Goal: Task Accomplishment & Management: Manage account settings

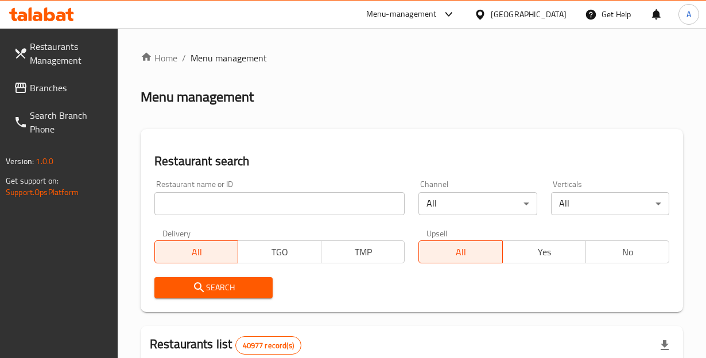
click at [91, 52] on span "Restaurants Management" at bounding box center [69, 54] width 79 height 28
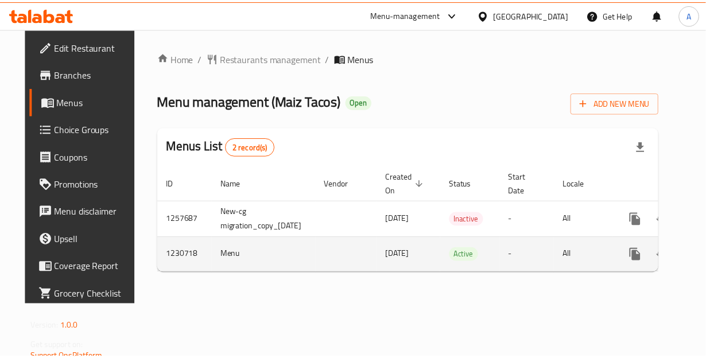
scroll to position [0, 58]
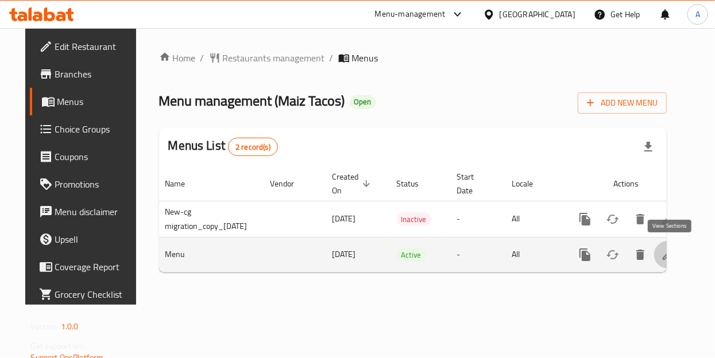
click at [670, 262] on link "enhanced table" at bounding box center [668, 255] width 28 height 28
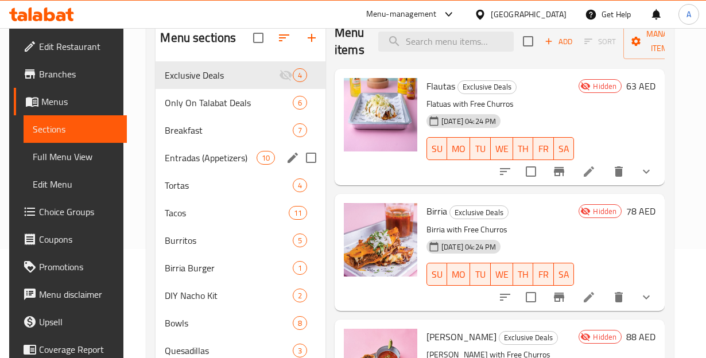
scroll to position [113, 0]
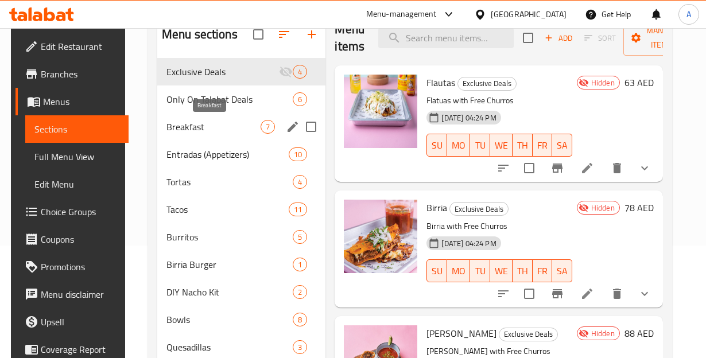
click at [211, 129] on span "Breakfast" at bounding box center [214, 127] width 95 height 14
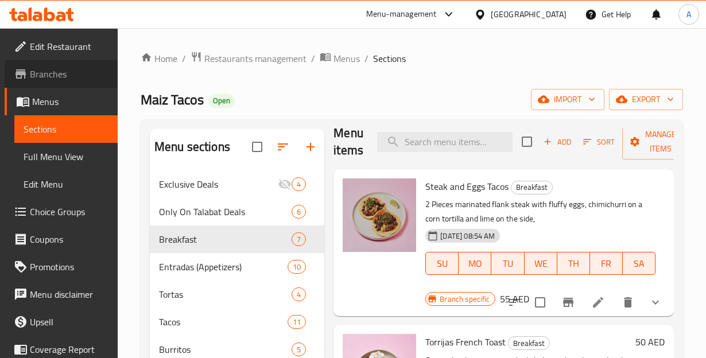
click at [72, 80] on span "Branches" at bounding box center [69, 74] width 79 height 14
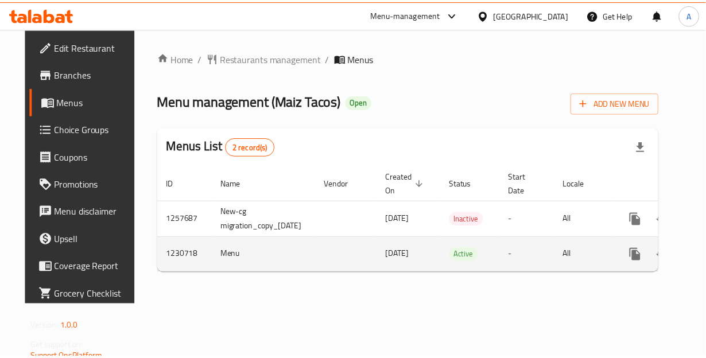
scroll to position [0, 58]
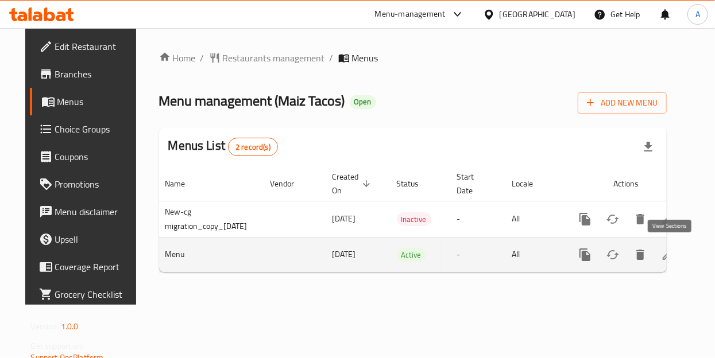
click at [668, 257] on icon "enhanced table" at bounding box center [668, 255] width 10 height 10
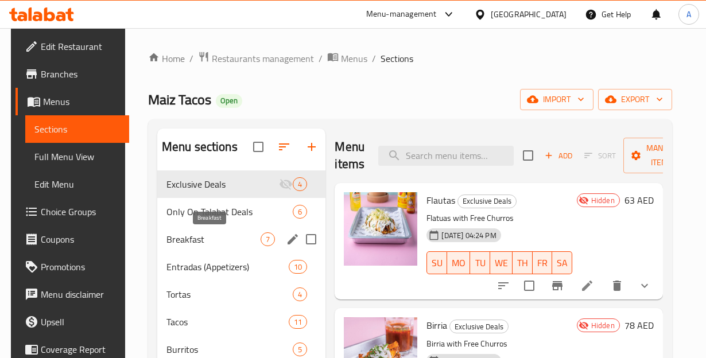
click at [231, 243] on span "Breakfast" at bounding box center [214, 240] width 95 height 14
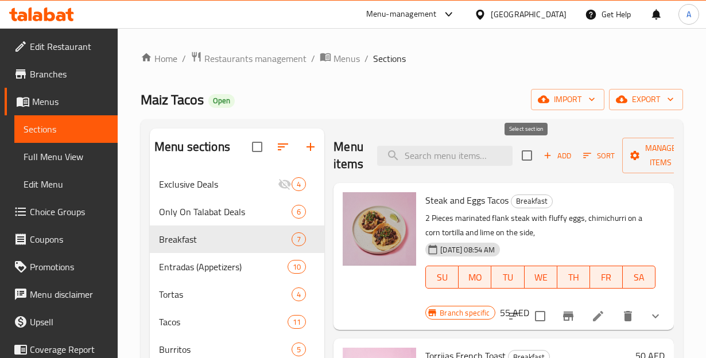
click at [520, 159] on input "checkbox" at bounding box center [527, 156] width 24 height 24
checkbox input "true"
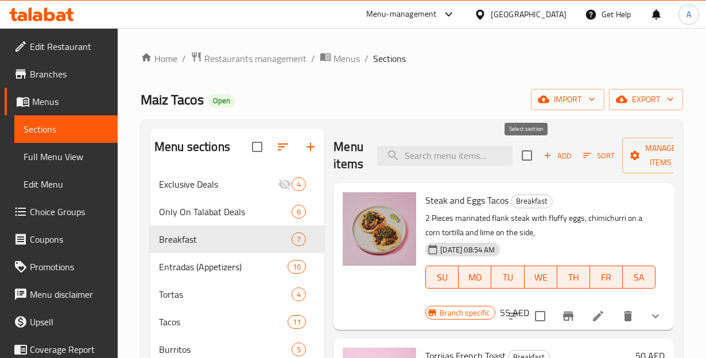
checkbox input "true"
click at [632, 161] on icon "button" at bounding box center [635, 155] width 11 height 11
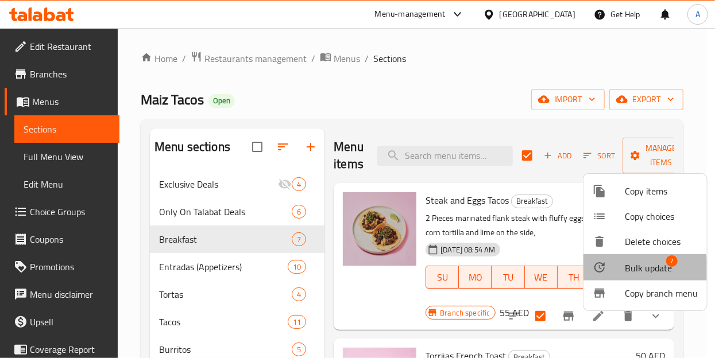
click at [626, 272] on span "Bulk update" at bounding box center [648, 268] width 47 height 14
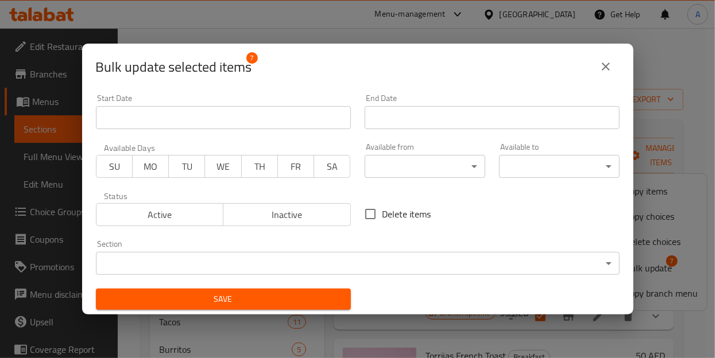
click at [400, 165] on body "​ Menu-management United Arab Emirates Get Help A Edit Restaurant Branches Menu…" at bounding box center [357, 193] width 715 height 330
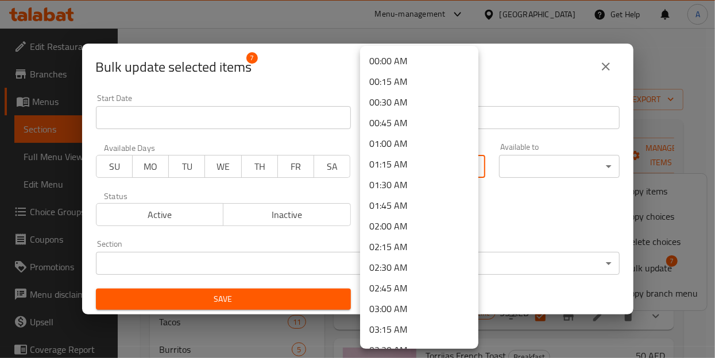
click at [610, 64] on div at bounding box center [357, 179] width 715 height 358
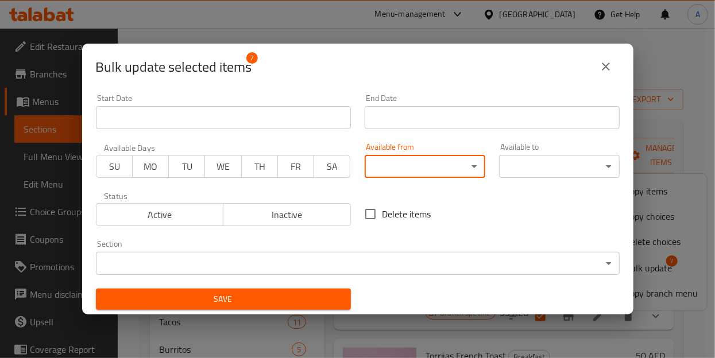
click at [606, 65] on icon "close" at bounding box center [606, 67] width 8 height 8
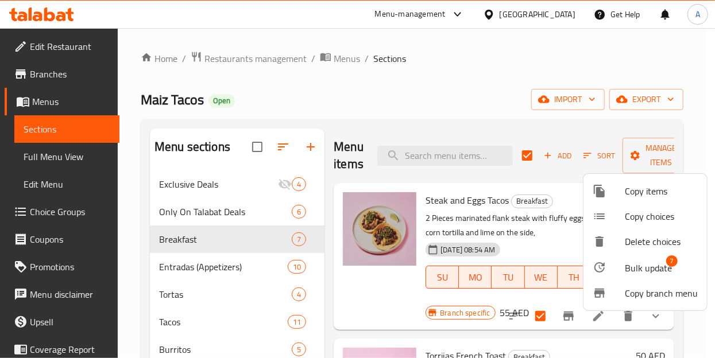
click at [59, 71] on div at bounding box center [357, 179] width 715 height 358
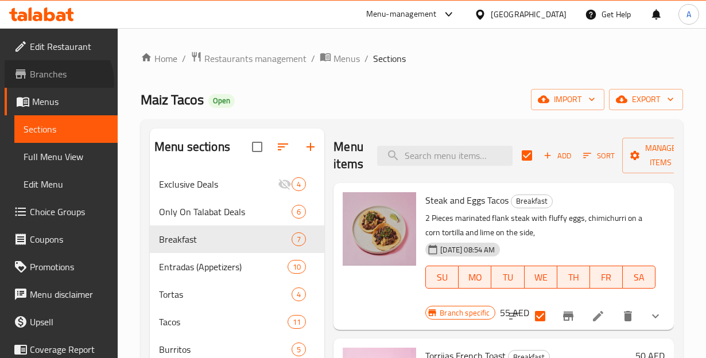
click at [55, 81] on span "Branches" at bounding box center [69, 74] width 79 height 14
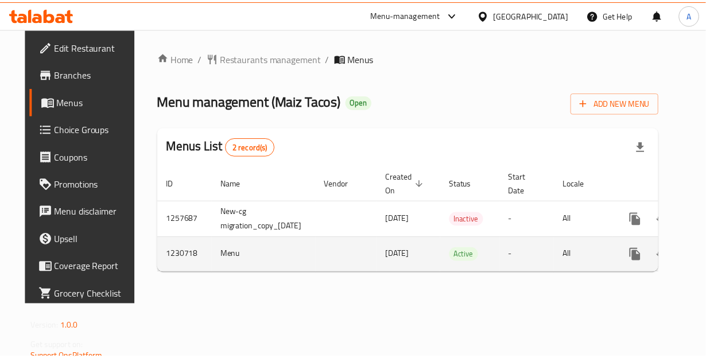
scroll to position [0, 58]
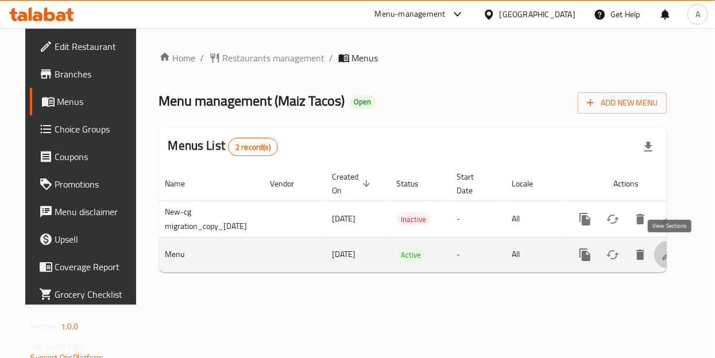
click at [667, 256] on icon "enhanced table" at bounding box center [668, 255] width 10 height 10
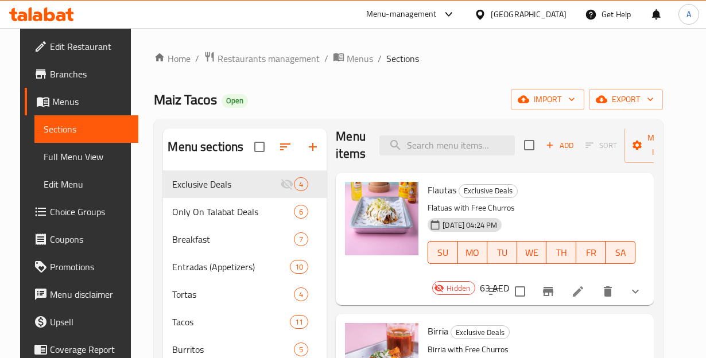
scroll to position [14, 0]
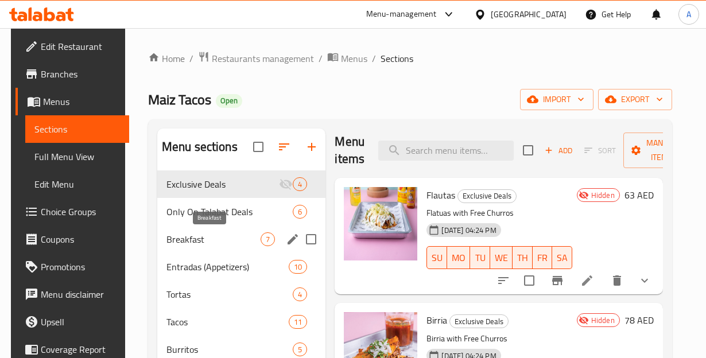
click at [207, 242] on span "Breakfast" at bounding box center [214, 240] width 95 height 14
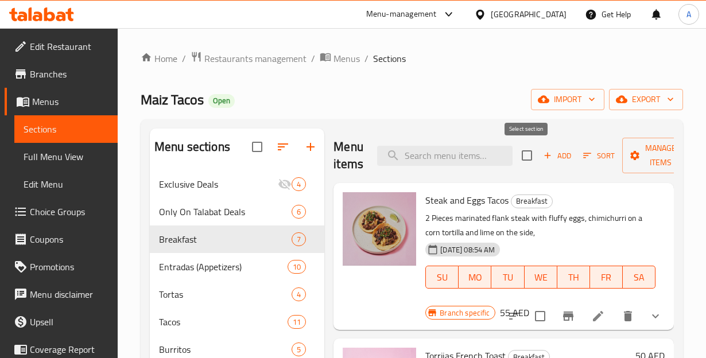
click at [532, 161] on input "checkbox" at bounding box center [527, 156] width 24 height 24
checkbox input "true"
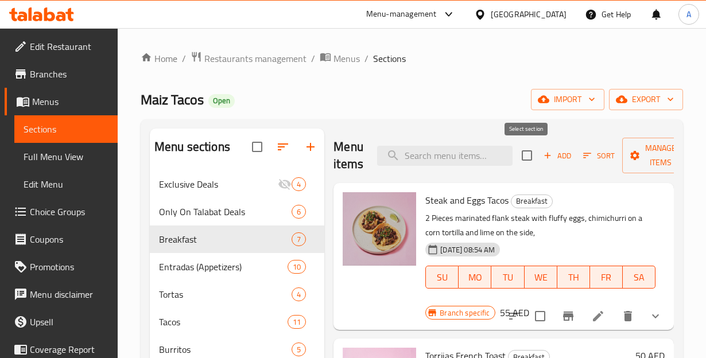
checkbox input "true"
click at [647, 160] on span "Manage items" at bounding box center [661, 155] width 59 height 29
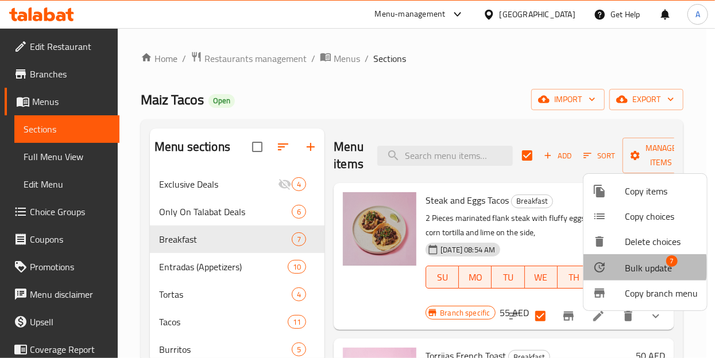
click at [640, 267] on span "Bulk update" at bounding box center [648, 268] width 47 height 14
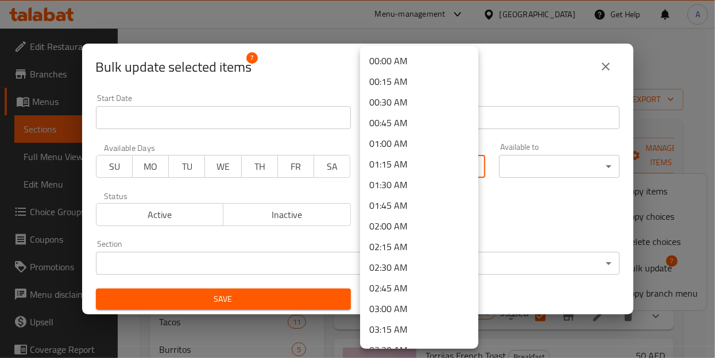
click at [408, 175] on body "​ Menu-management United Arab Emirates Get Help A Edit Restaurant Branches Menu…" at bounding box center [357, 193] width 715 height 330
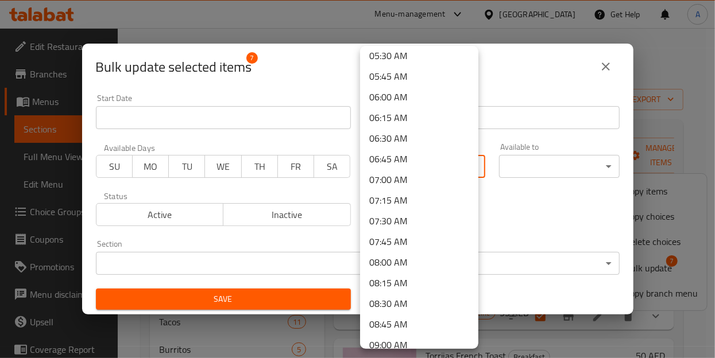
click at [387, 183] on li "07:00 AM" at bounding box center [419, 179] width 118 height 21
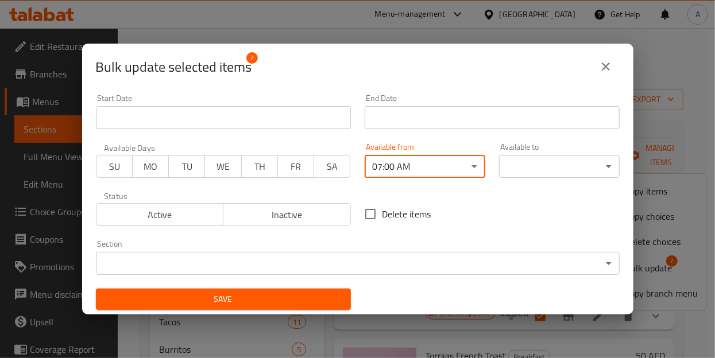
click at [513, 175] on body "​ Menu-management United Arab Emirates Get Help A Edit Restaurant Branches Menu…" at bounding box center [357, 193] width 715 height 330
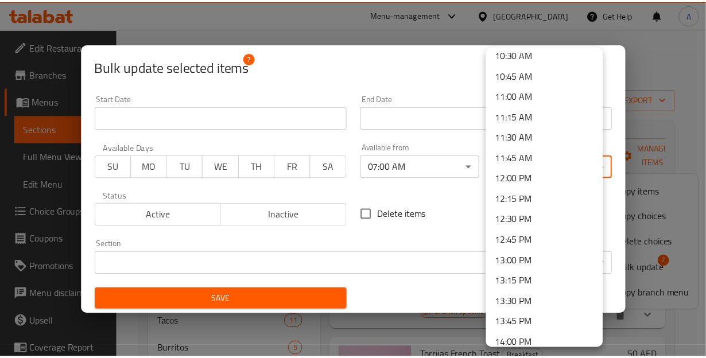
scroll to position [800, 0]
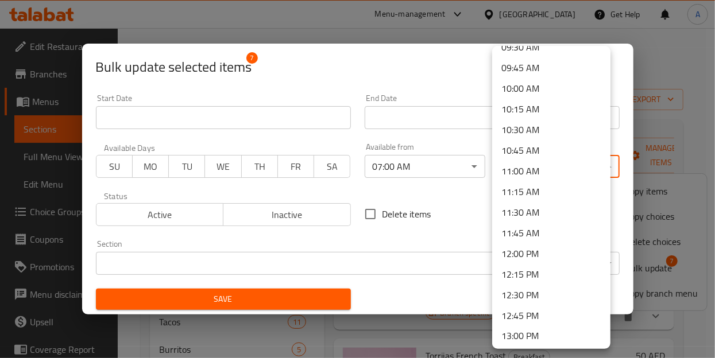
click at [522, 155] on li "10:45 AM" at bounding box center [551, 150] width 118 height 21
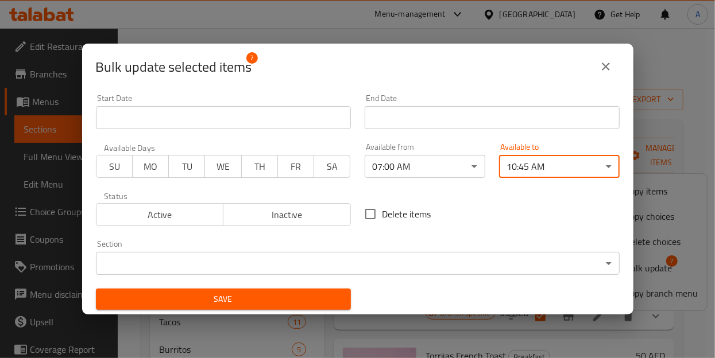
click at [481, 217] on div "Delete items" at bounding box center [492, 214] width 269 height 38
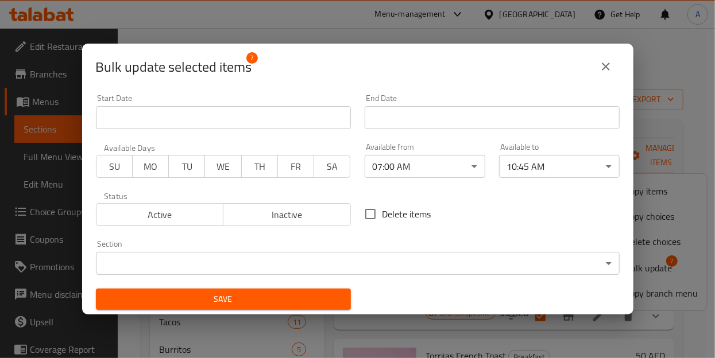
click at [312, 297] on span "Save" at bounding box center [223, 299] width 237 height 14
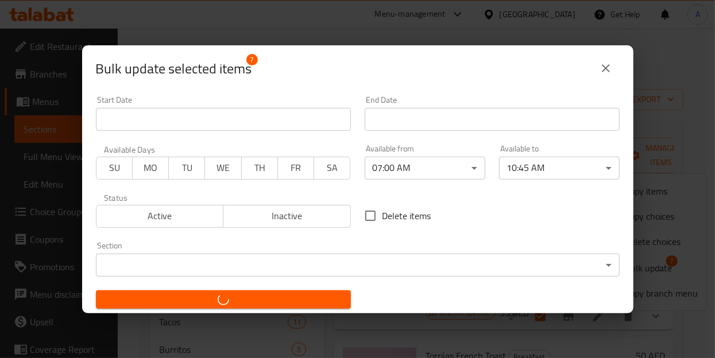
checkbox input "false"
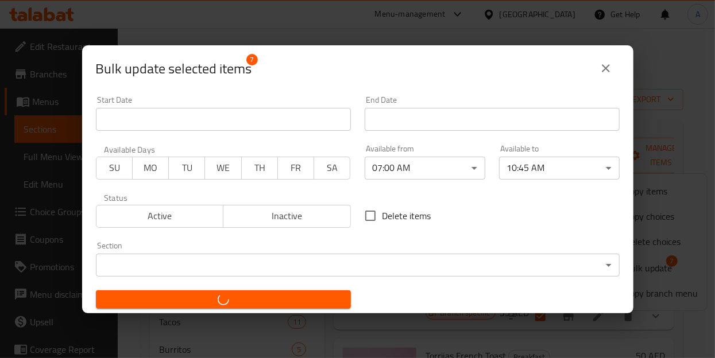
checkbox input "false"
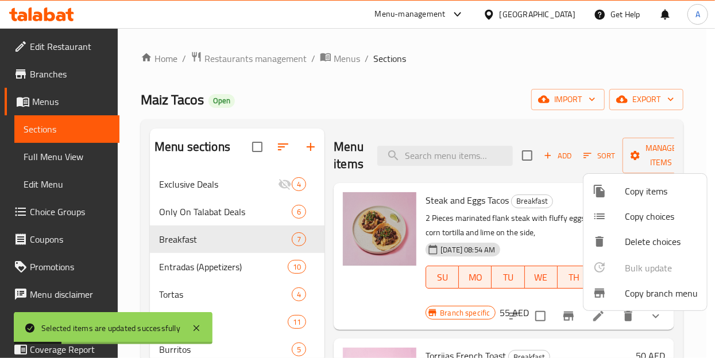
click at [469, 128] on div at bounding box center [357, 179] width 715 height 358
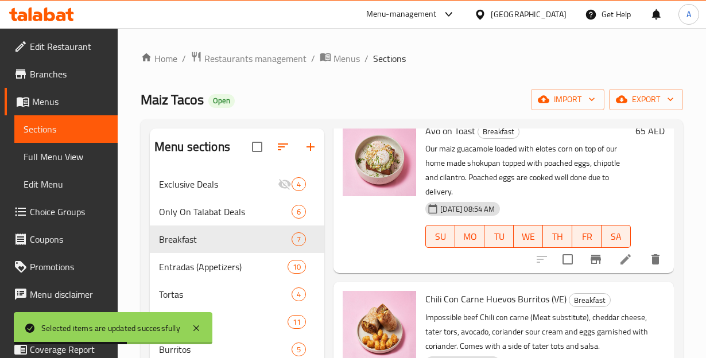
scroll to position [0, 0]
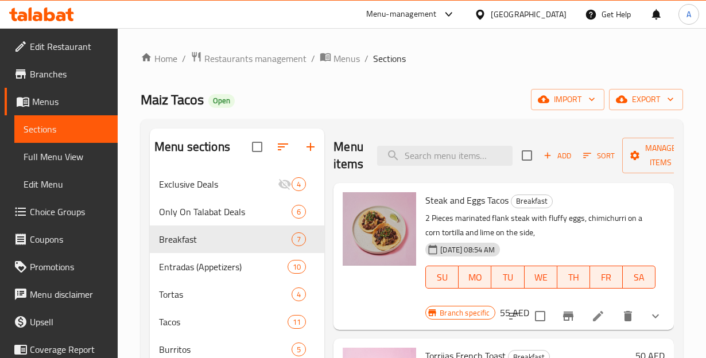
click at [357, 106] on div "Maiz Tacos Open import export" at bounding box center [412, 99] width 543 height 21
click at [171, 61] on link "Home" at bounding box center [159, 59] width 37 height 14
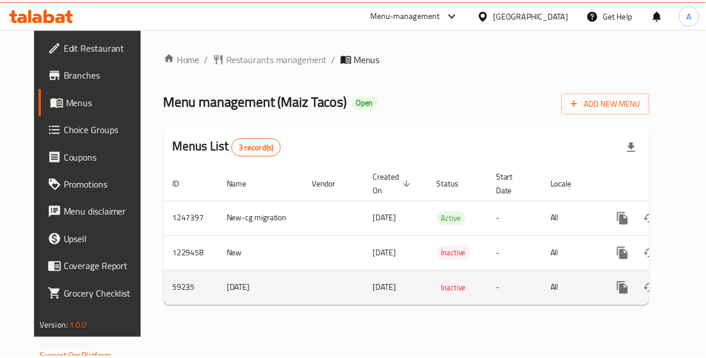
scroll to position [0, 21]
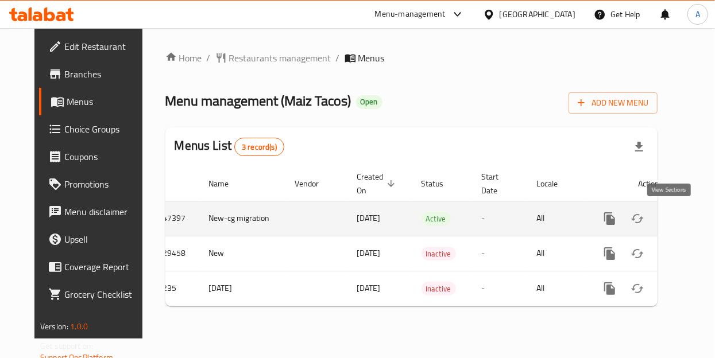
click at [679, 217] on link "enhanced table" at bounding box center [693, 219] width 28 height 28
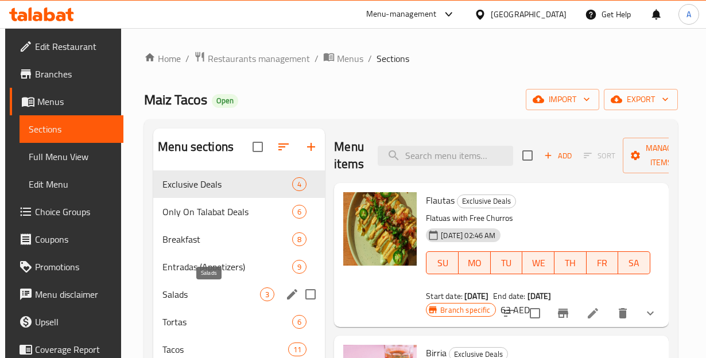
click at [230, 295] on span "Salads" at bounding box center [212, 295] width 98 height 14
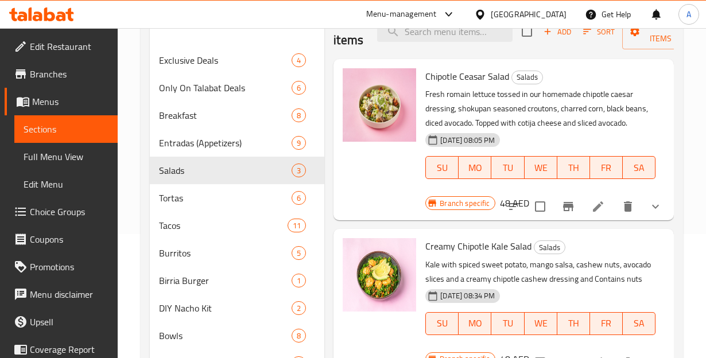
scroll to position [133, 0]
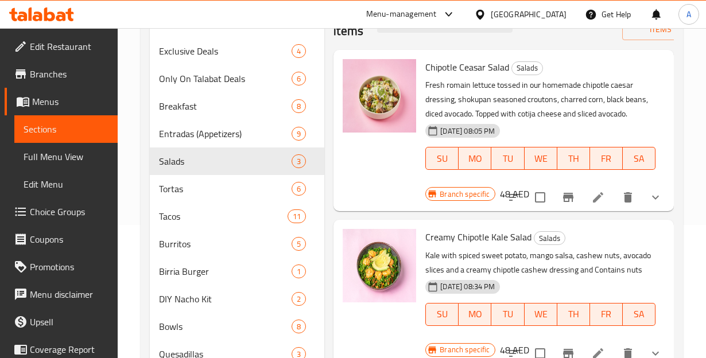
click at [597, 205] on li at bounding box center [598, 197] width 32 height 21
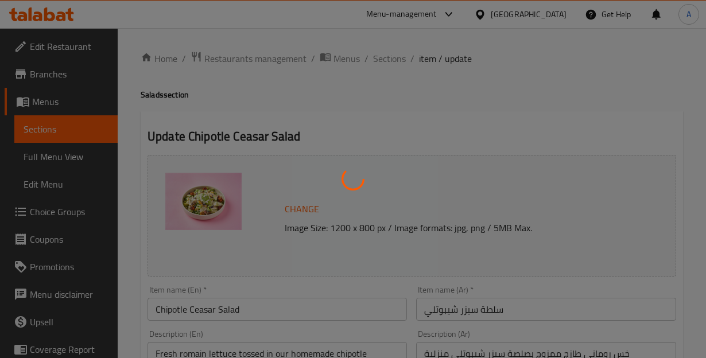
type input "اختر البروتين الإضافي الخاص بك"
type input "0"
type input "1"
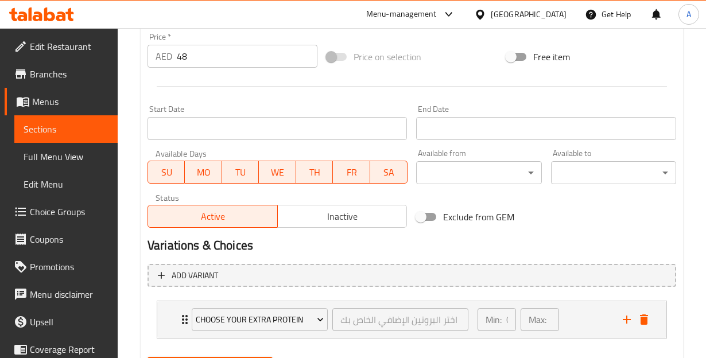
scroll to position [488, 0]
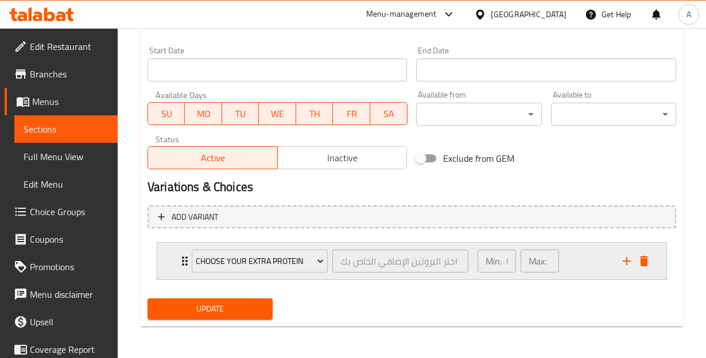
click at [175, 264] on div "Choose your Extra Protein اختر البروتين الإضافي الخاص بك ​ Min: 0 ​ Max: 1 ​" at bounding box center [411, 261] width 509 height 37
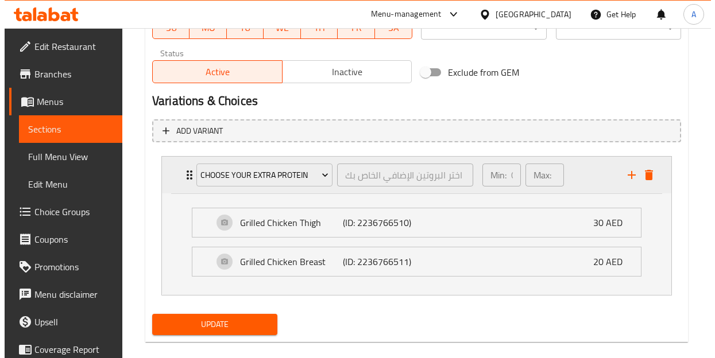
scroll to position [582, 0]
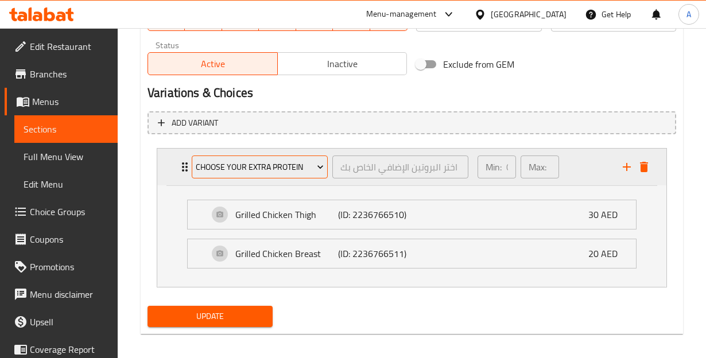
click at [262, 163] on span "Choose your Extra Protein" at bounding box center [260, 167] width 128 height 14
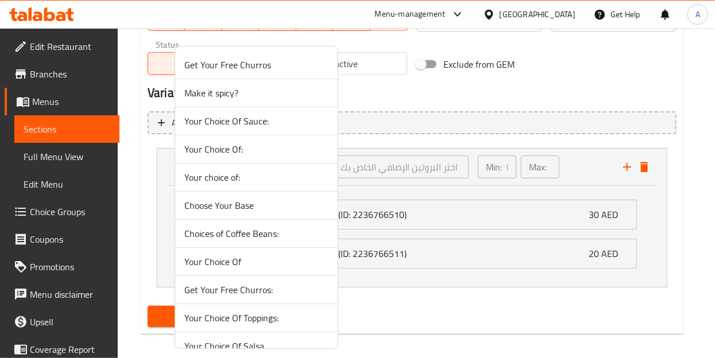
scroll to position [230, 0]
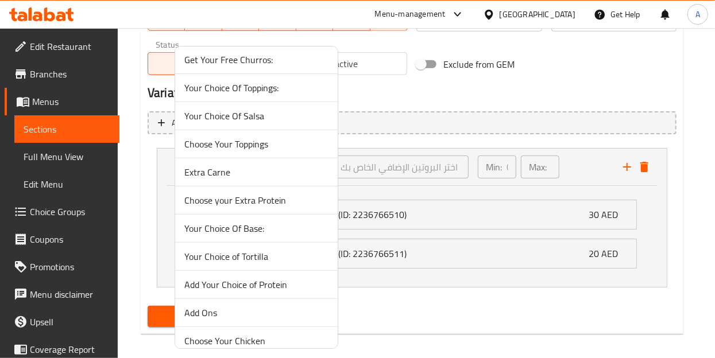
click at [244, 283] on span "Add Your Choice of Protein" at bounding box center [256, 285] width 144 height 14
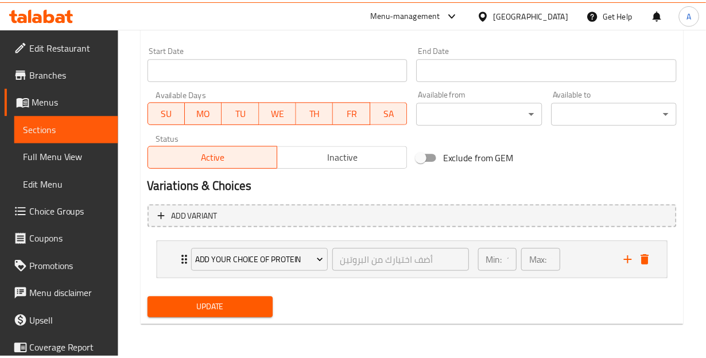
scroll to position [488, 0]
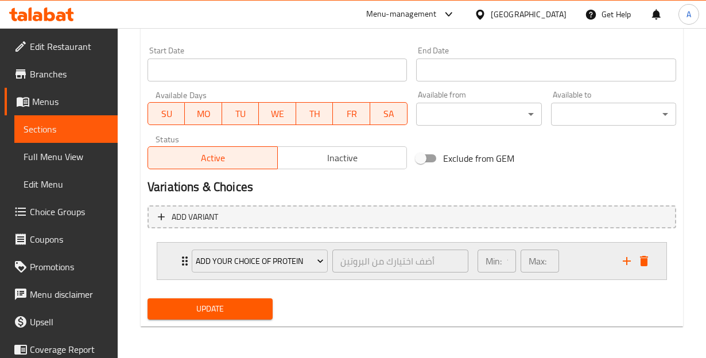
click at [186, 265] on div "Add Your Choice of Protein أضف اختيارك من البروتين ​" at bounding box center [330, 261] width 291 height 37
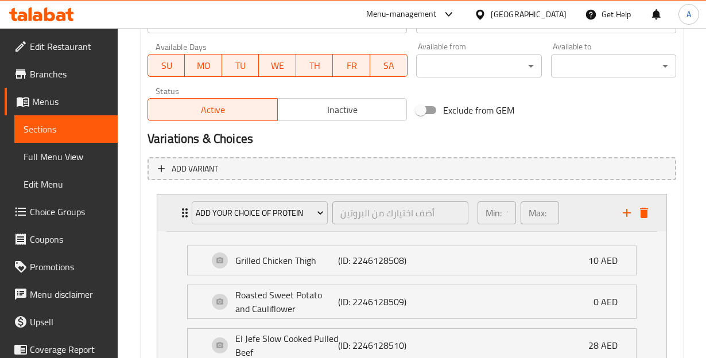
scroll to position [536, 0]
click at [52, 215] on span "Choice Groups" at bounding box center [69, 212] width 79 height 14
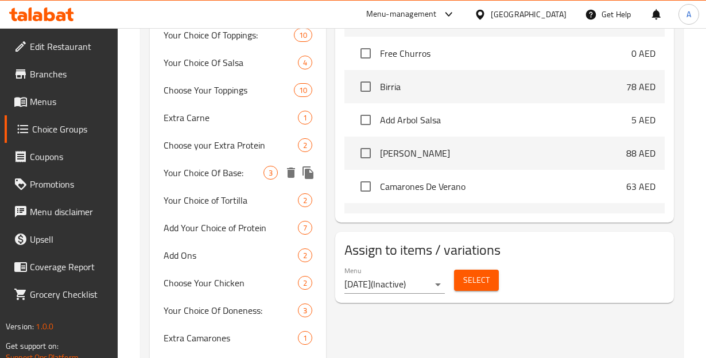
scroll to position [405, 0]
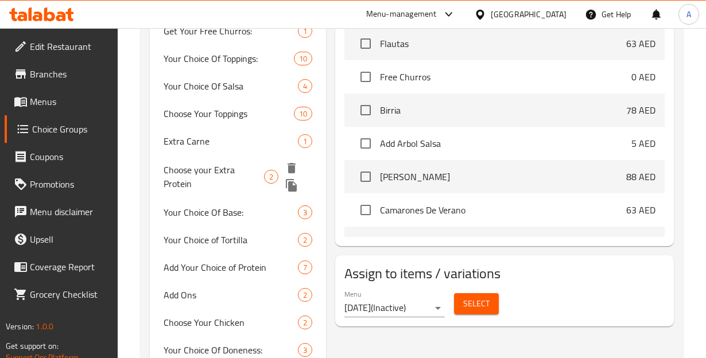
click at [192, 167] on span "Choose your Extra Protein" at bounding box center [214, 177] width 101 height 28
type input "Choose your Extra Protein"
type input "اختر البروتين الإضافي الخاص بك"
type input "0"
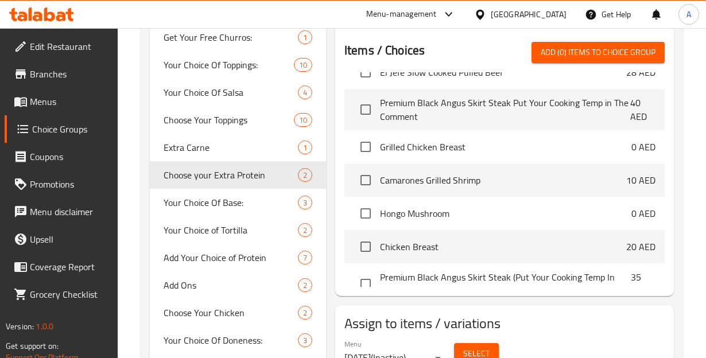
scroll to position [3627, 0]
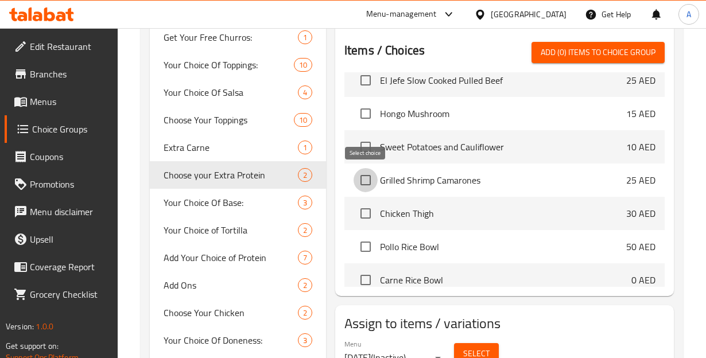
click at [366, 175] on input "checkbox" at bounding box center [366, 180] width 24 height 24
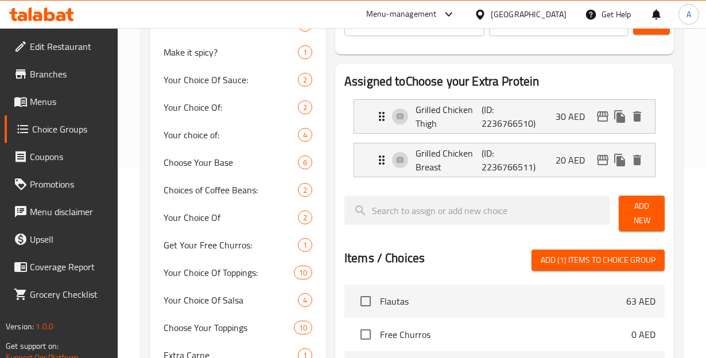
scroll to position [202, 0]
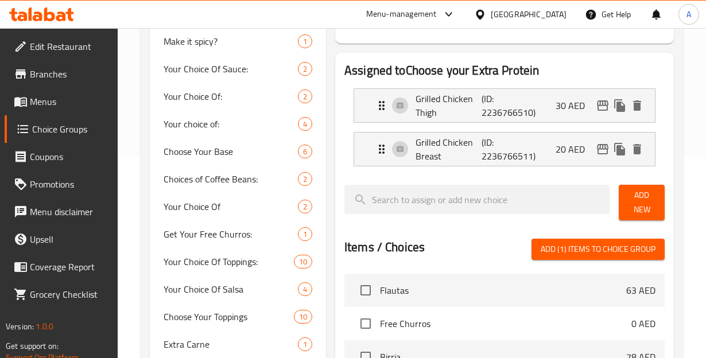
click at [559, 252] on span "Add (1) items to choice group" at bounding box center [598, 249] width 115 height 14
checkbox input "false"
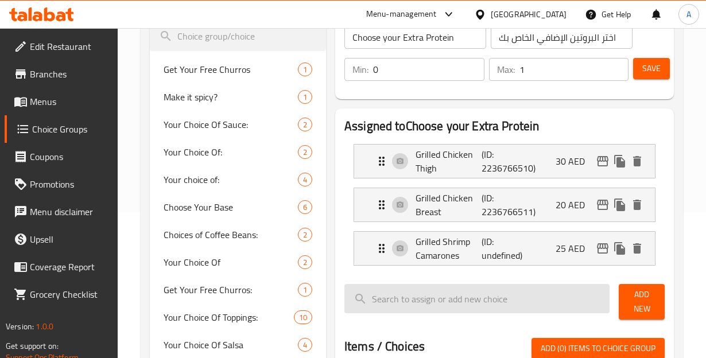
scroll to position [145, 0]
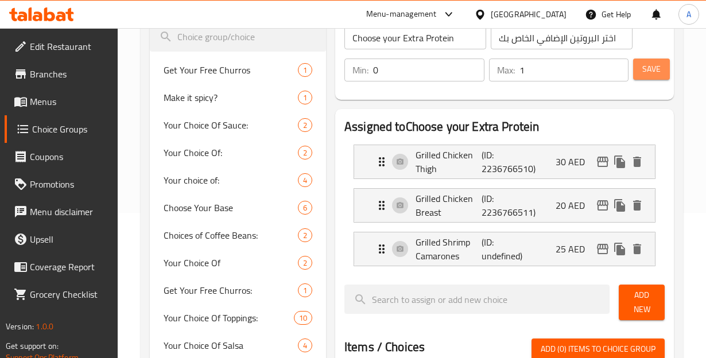
click at [653, 74] on span "Save" at bounding box center [652, 69] width 18 height 14
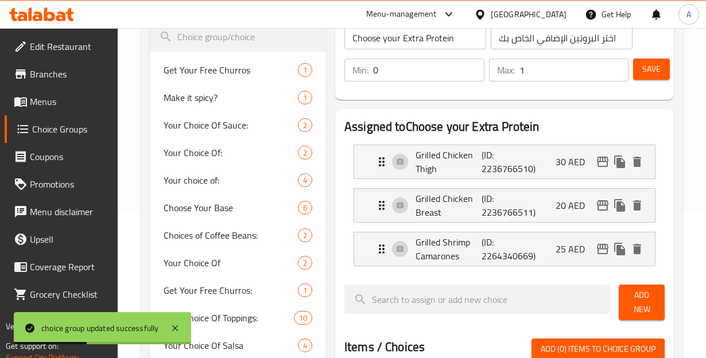
click at [46, 101] on span "Menus" at bounding box center [69, 102] width 79 height 14
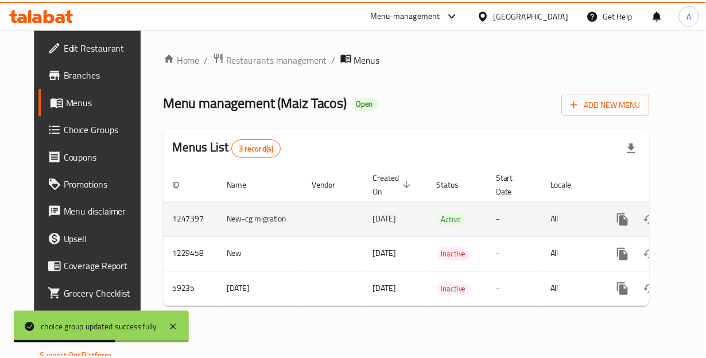
scroll to position [0, 21]
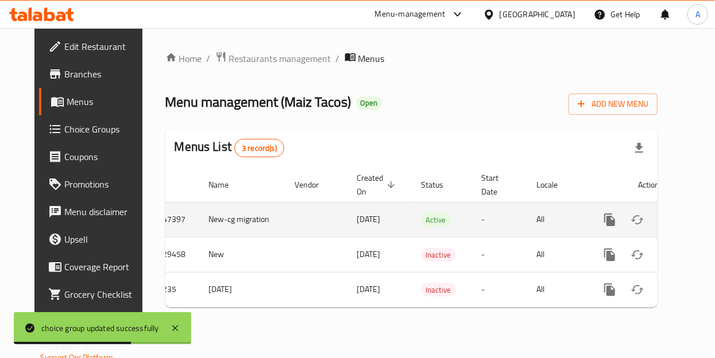
click at [686, 225] on icon "enhanced table" at bounding box center [693, 220] width 14 height 14
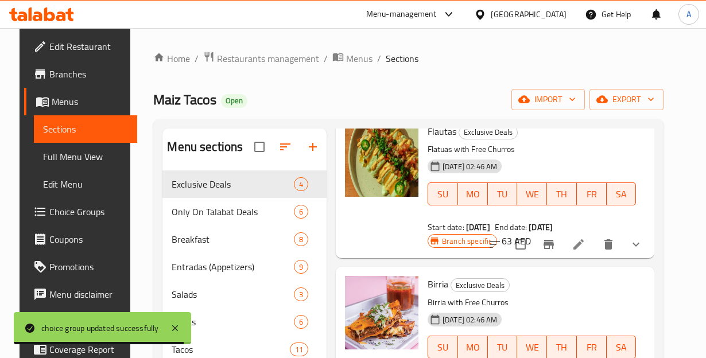
scroll to position [70, 0]
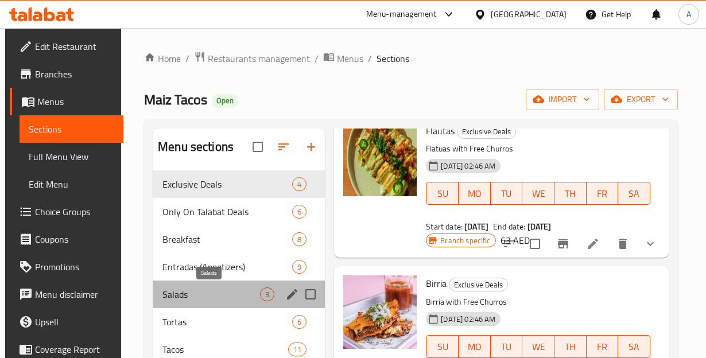
click at [219, 291] on span "Salads" at bounding box center [212, 295] width 98 height 14
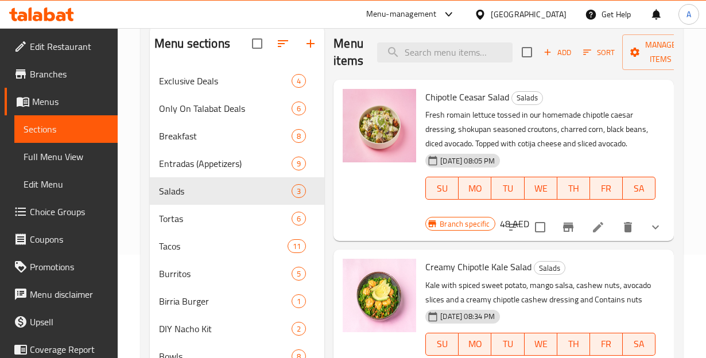
scroll to position [104, 0]
click at [603, 231] on icon at bounding box center [599, 227] width 14 height 14
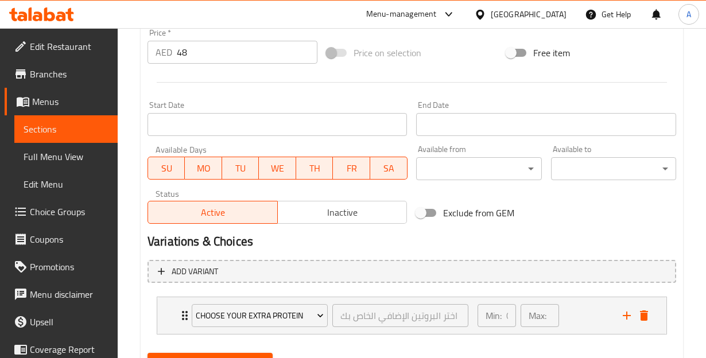
scroll to position [488, 0]
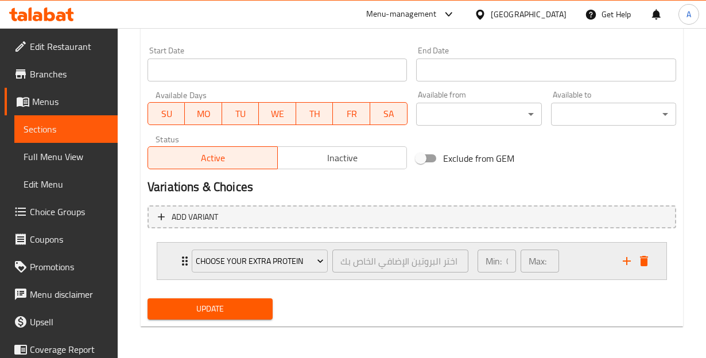
click at [178, 260] on icon "Expand" at bounding box center [185, 261] width 14 height 14
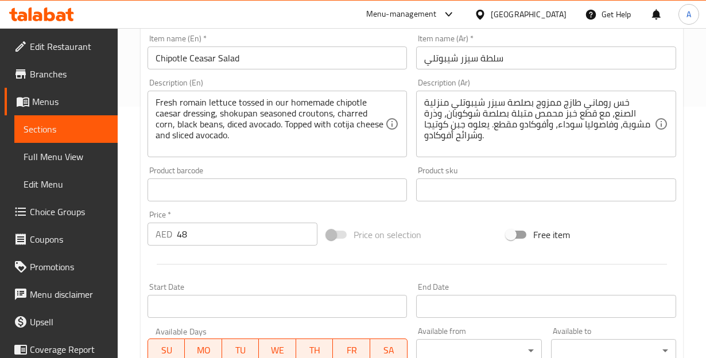
scroll to position [0, 0]
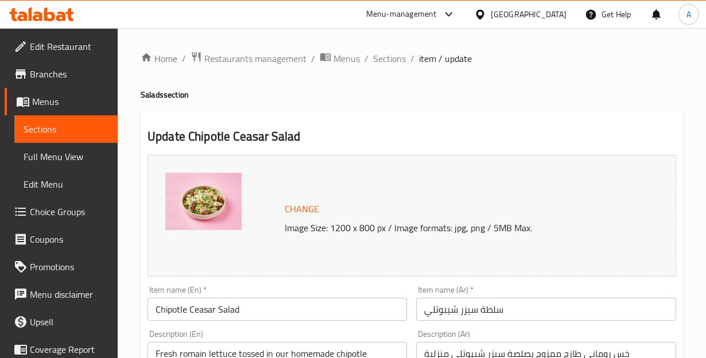
click at [77, 119] on link "Sections" at bounding box center [65, 129] width 103 height 28
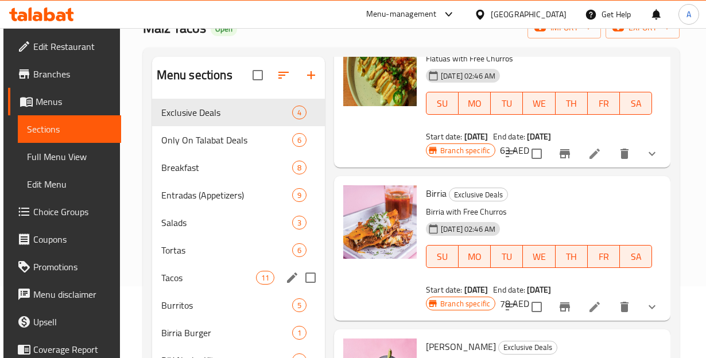
scroll to position [72, 0]
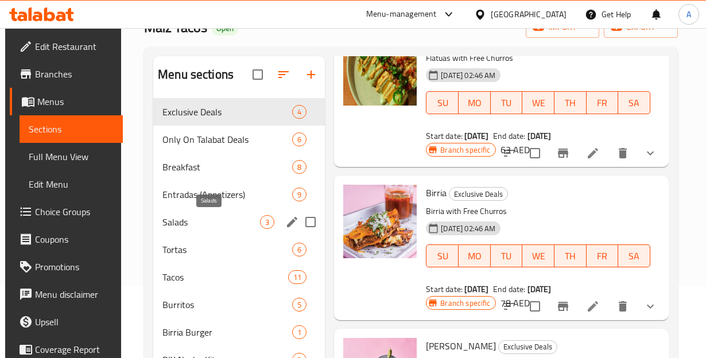
click at [207, 226] on span "Salads" at bounding box center [212, 222] width 98 height 14
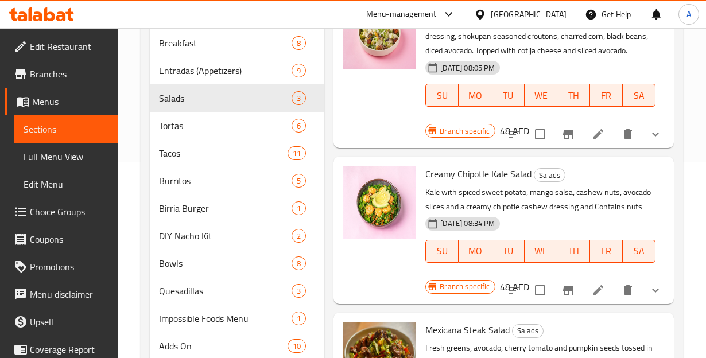
scroll to position [211, 0]
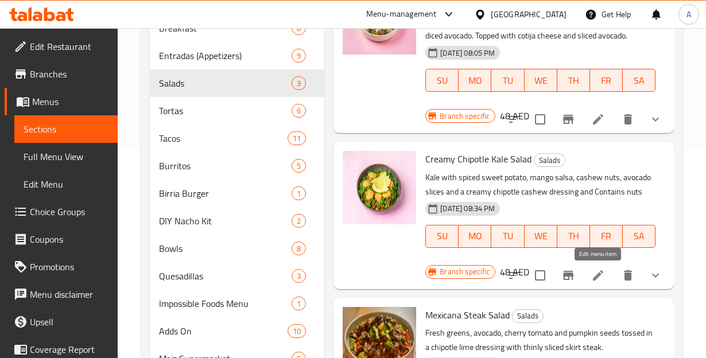
click at [596, 280] on icon at bounding box center [599, 276] width 14 height 14
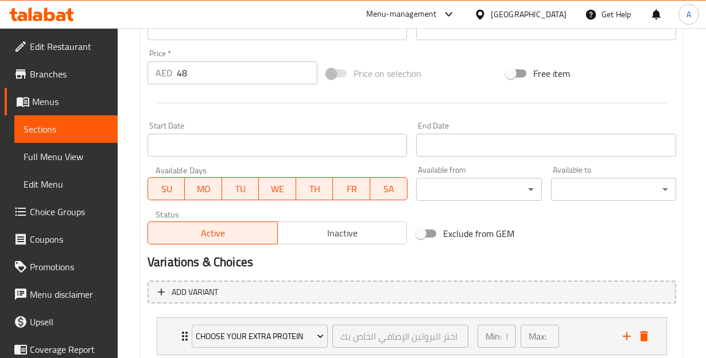
scroll to position [488, 0]
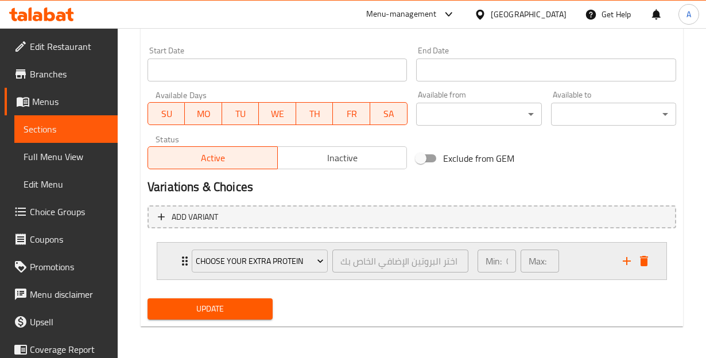
click at [187, 254] on div "Choose your Extra Protein اختر البروتين الإضافي الخاص بك ​" at bounding box center [330, 261] width 291 height 37
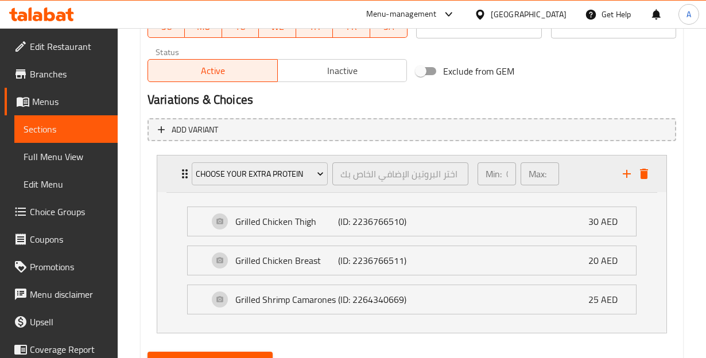
scroll to position [580, 0]
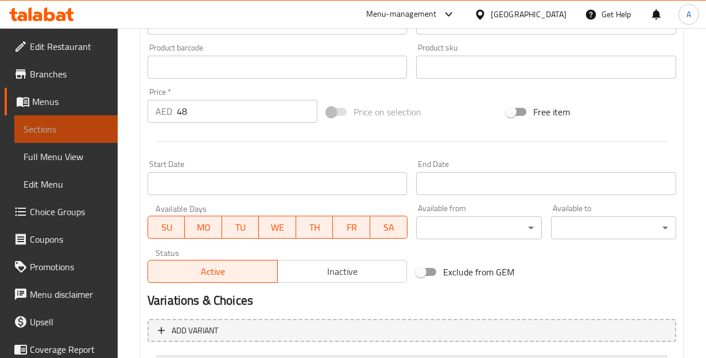
click at [70, 126] on span "Sections" at bounding box center [66, 129] width 85 height 14
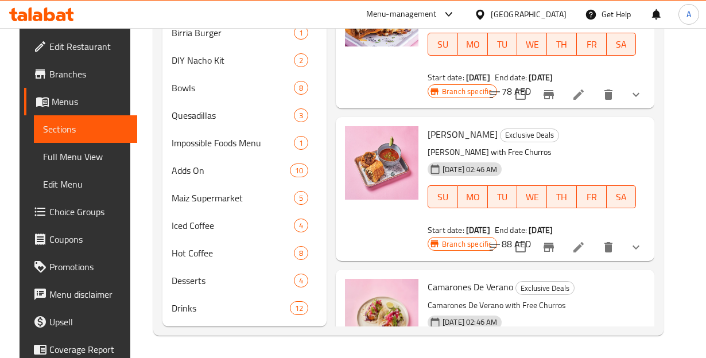
click at [63, 105] on span "Menus" at bounding box center [90, 102] width 76 height 14
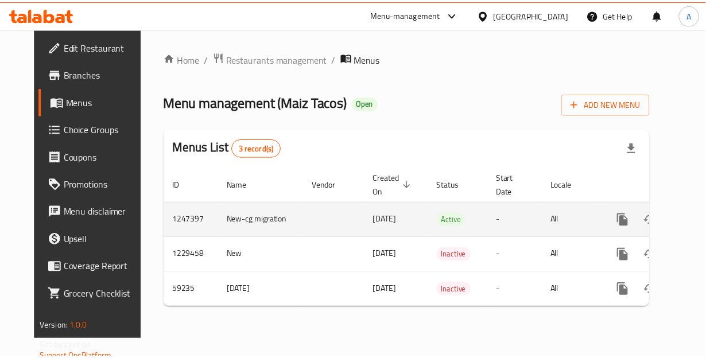
scroll to position [0, 21]
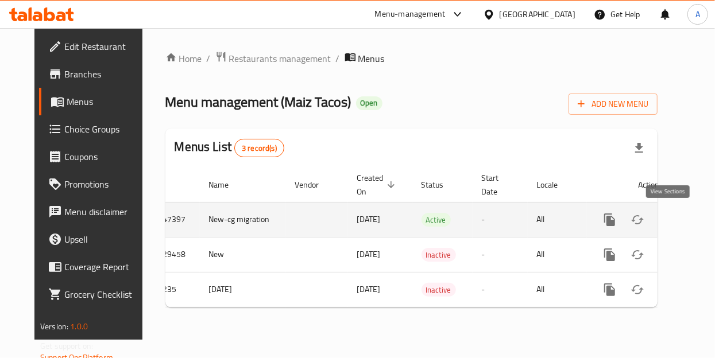
click at [686, 223] on icon "enhanced table" at bounding box center [693, 220] width 14 height 14
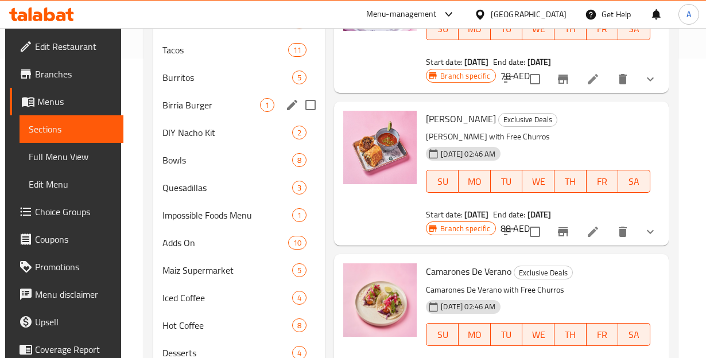
scroll to position [301, 0]
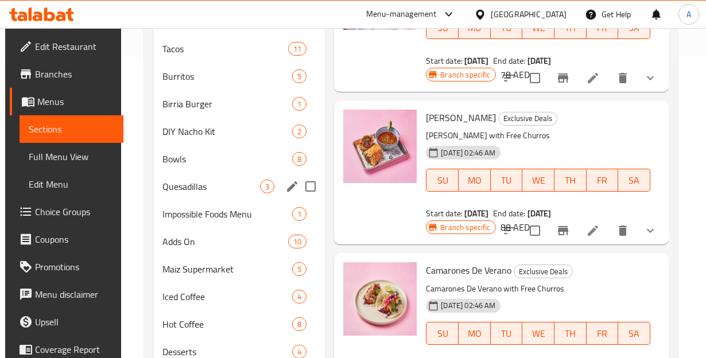
click at [209, 182] on span "Quesadillas" at bounding box center [212, 187] width 98 height 14
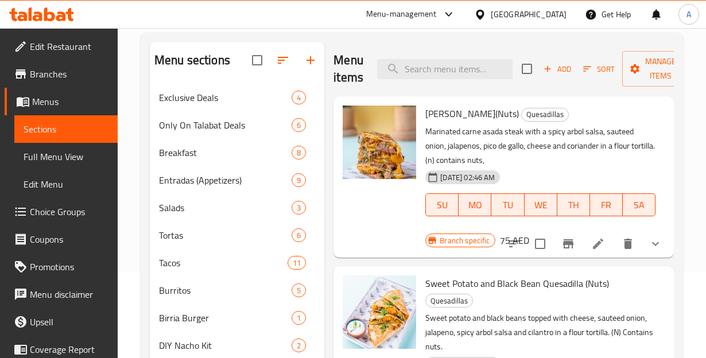
scroll to position [87, 0]
click at [597, 254] on div at bounding box center [585, 244] width 169 height 28
click at [592, 249] on icon at bounding box center [599, 244] width 14 height 14
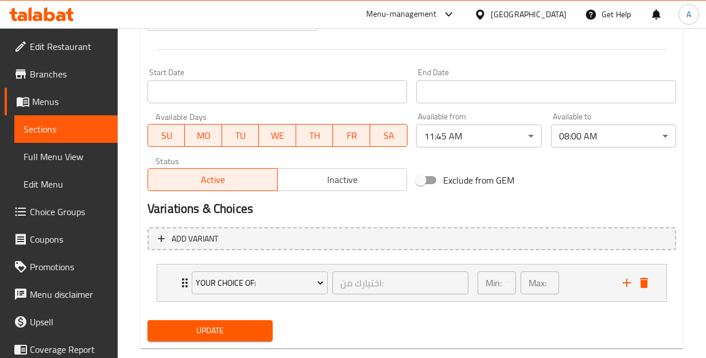
scroll to position [488, 0]
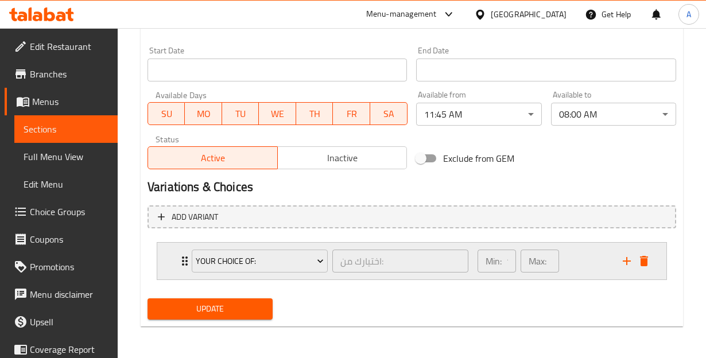
click at [183, 258] on icon "Expand" at bounding box center [185, 261] width 6 height 9
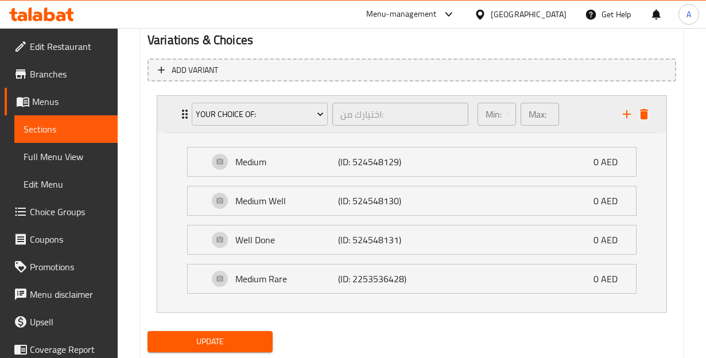
scroll to position [667, 0]
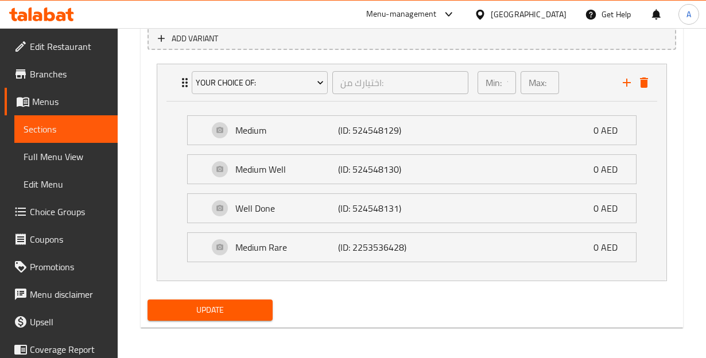
click at [146, 103] on div "Add variant Your choice of: اختيارك من: ​ Min: 1 ​ Max: 1 ​ Medium (ID: 5245481…" at bounding box center [412, 158] width 538 height 273
click at [181, 86] on icon "Expand" at bounding box center [185, 83] width 14 height 14
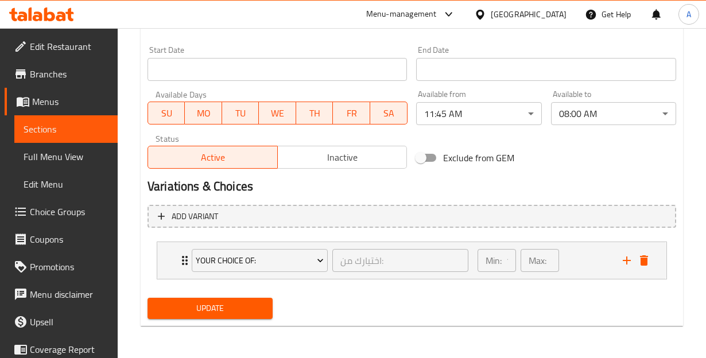
scroll to position [488, 0]
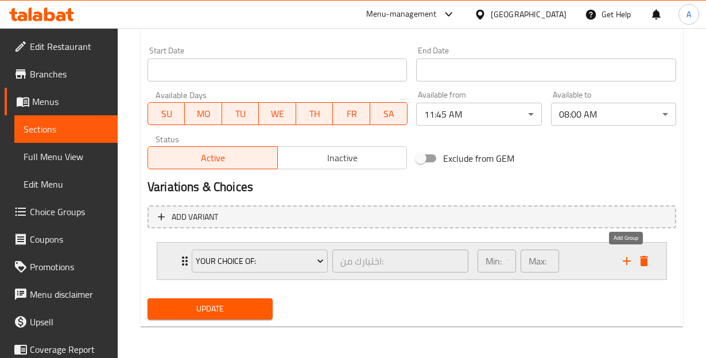
click at [623, 268] on icon "add" at bounding box center [627, 261] width 14 height 14
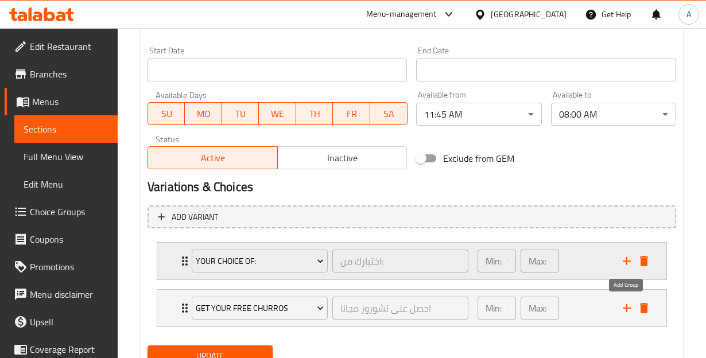
scroll to position [535, 0]
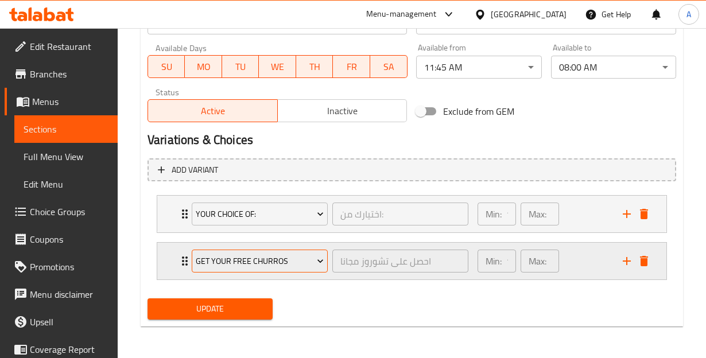
click at [276, 268] on button "Get Your Free Churros" at bounding box center [260, 261] width 136 height 23
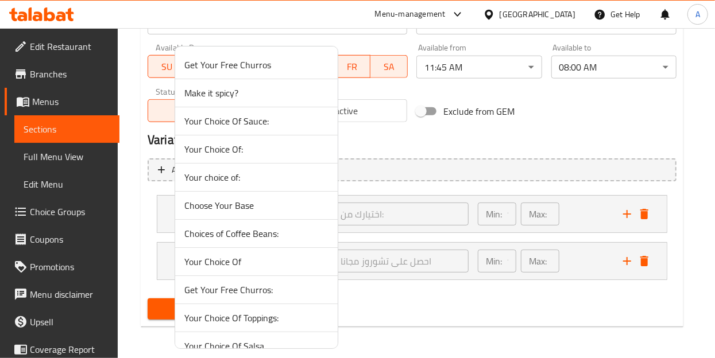
click at [267, 119] on span "Your Choice Of Sauce:" at bounding box center [256, 121] width 144 height 14
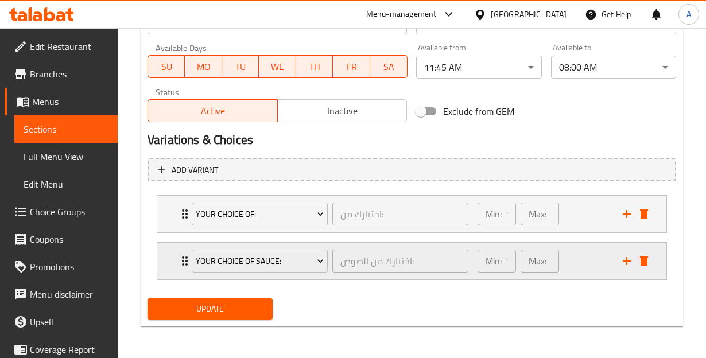
click at [188, 264] on div "Your Choice Of Sauce: اختيارك من الصوص: ​" at bounding box center [330, 261] width 291 height 37
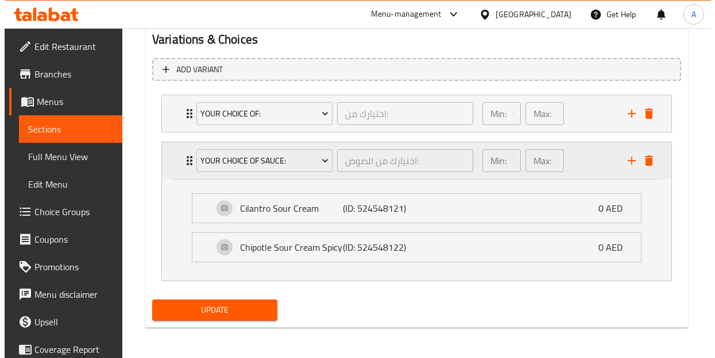
scroll to position [635, 0]
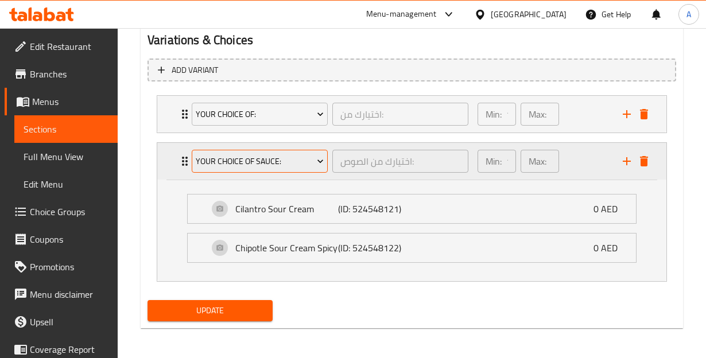
click at [204, 166] on span "Your Choice Of Sauce:" at bounding box center [260, 162] width 128 height 14
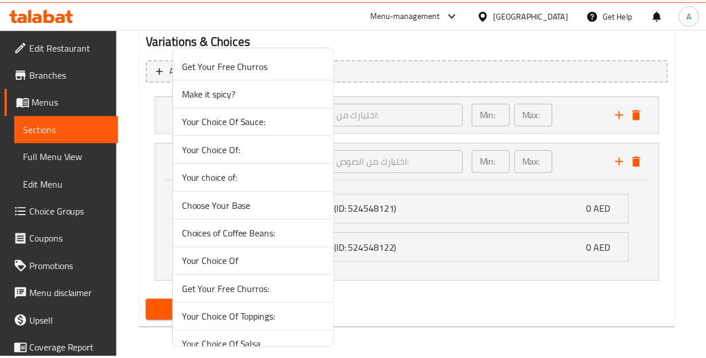
scroll to position [9, 0]
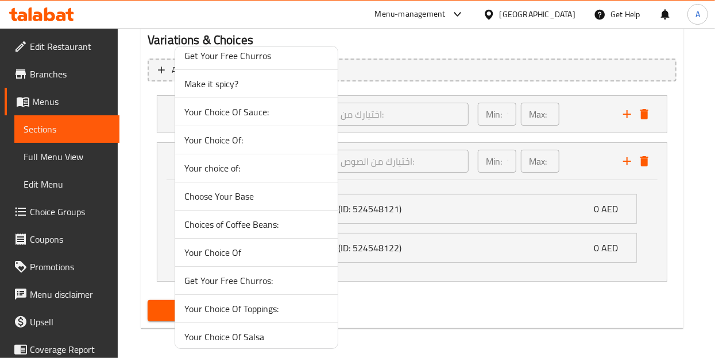
click at [244, 121] on li "Your Choice Of Sauce:" at bounding box center [256, 112] width 163 height 28
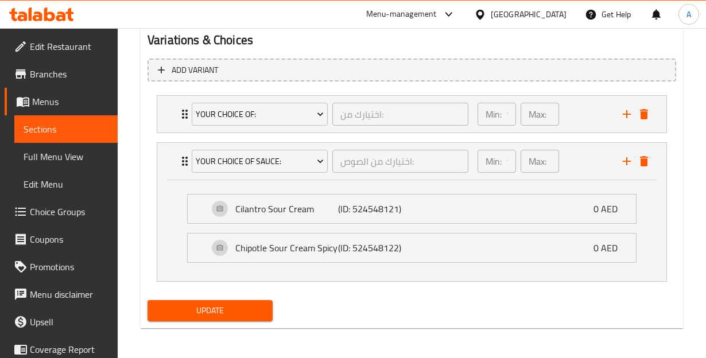
scroll to position [636, 0]
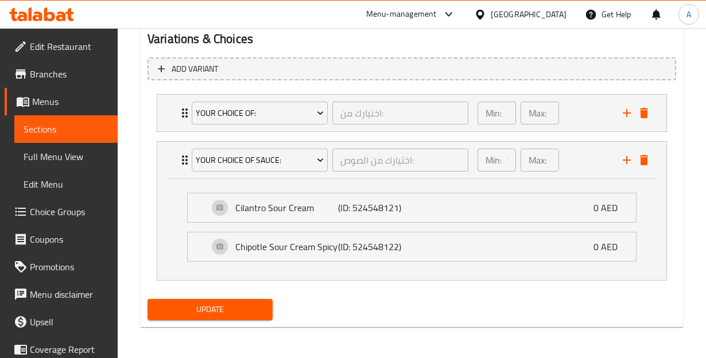
click at [240, 316] on button "Update" at bounding box center [210, 309] width 125 height 21
click at [49, 95] on span "Menus" at bounding box center [70, 102] width 76 height 14
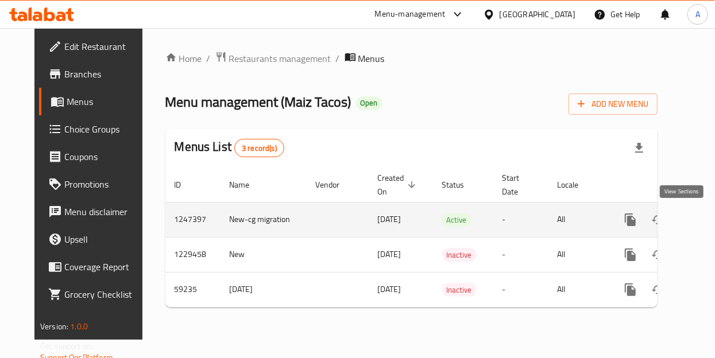
click at [708, 220] on icon "enhanced table" at bounding box center [713, 220] width 10 height 10
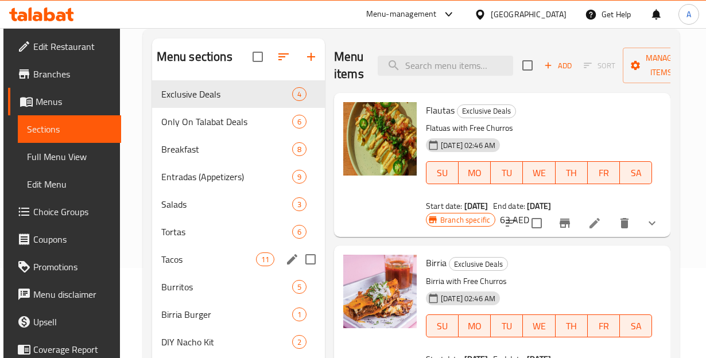
scroll to position [106, 0]
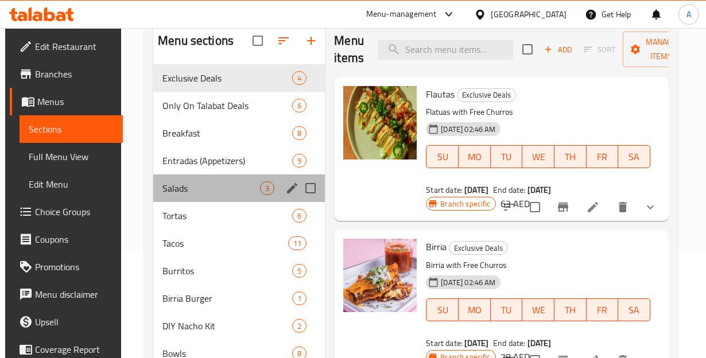
click at [173, 199] on div "Salads 3" at bounding box center [239, 189] width 172 height 28
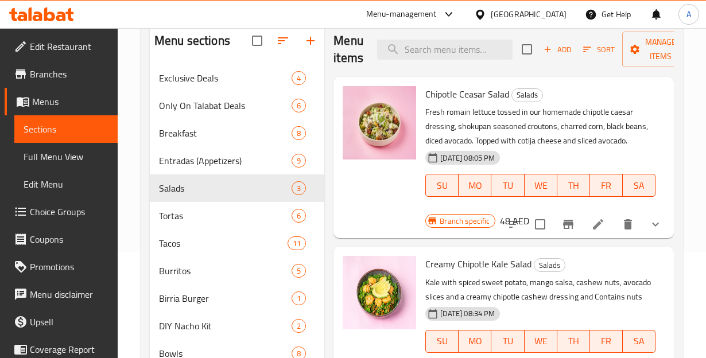
click at [602, 224] on icon at bounding box center [599, 225] width 14 height 14
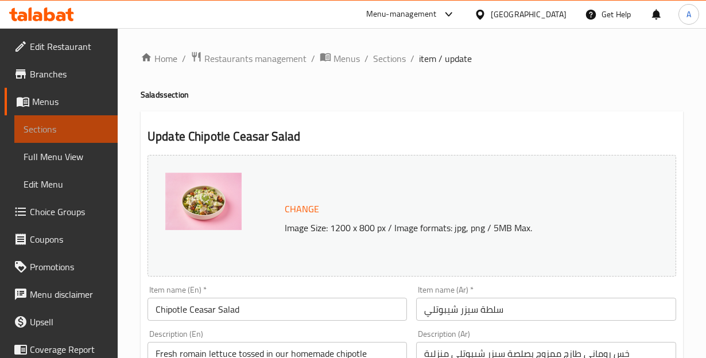
click at [80, 128] on span "Sections" at bounding box center [66, 129] width 85 height 14
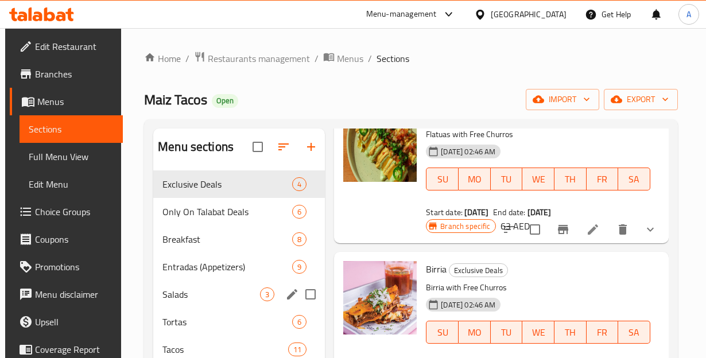
scroll to position [75, 0]
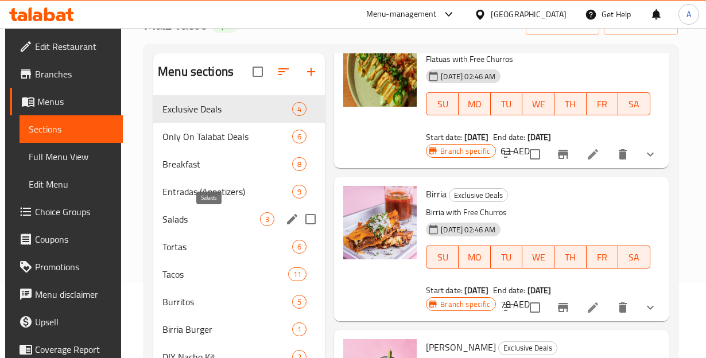
click at [188, 220] on span "Salads" at bounding box center [212, 220] width 98 height 14
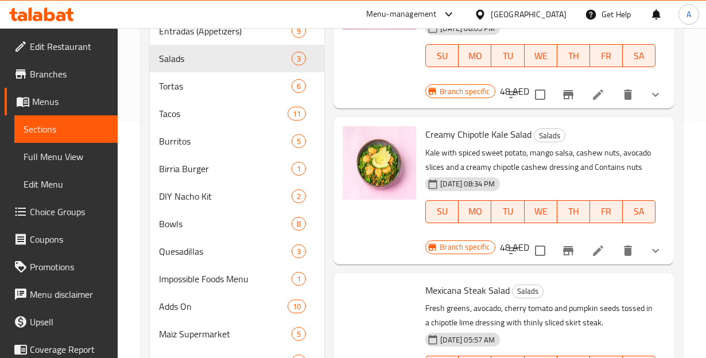
scroll to position [237, 0]
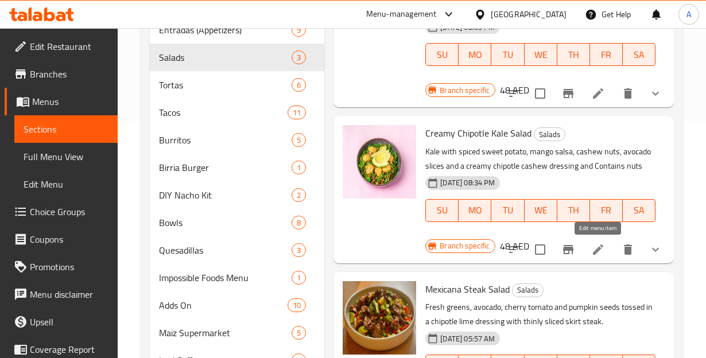
click at [594, 253] on icon at bounding box center [598, 250] width 10 height 10
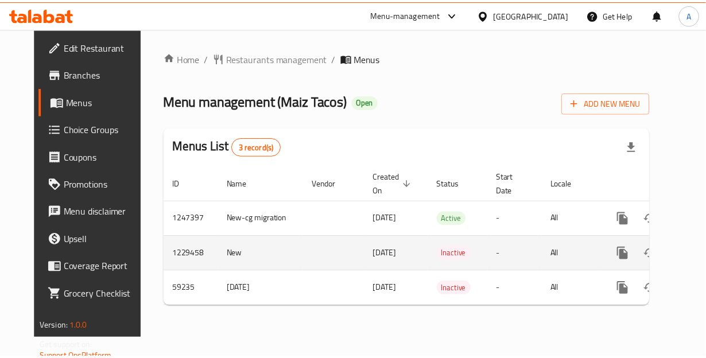
scroll to position [0, 21]
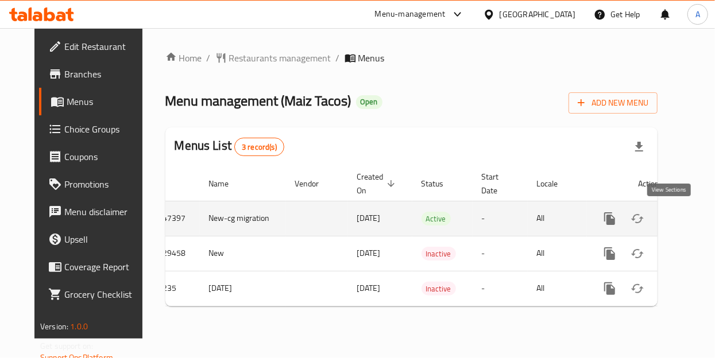
click at [686, 220] on icon "enhanced table" at bounding box center [693, 219] width 14 height 14
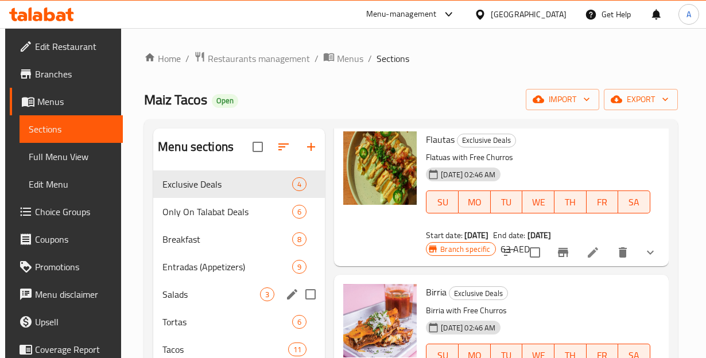
scroll to position [55, 0]
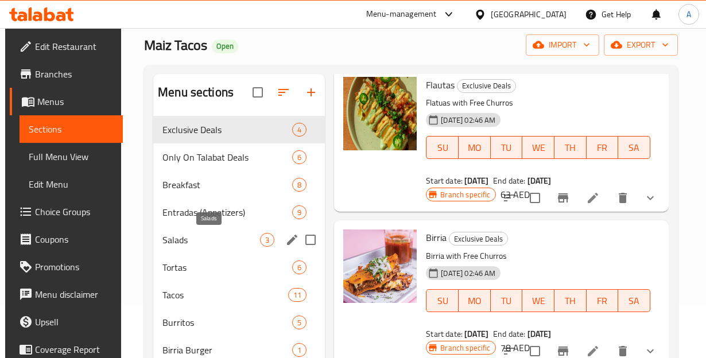
click at [190, 241] on span "Salads" at bounding box center [212, 240] width 98 height 14
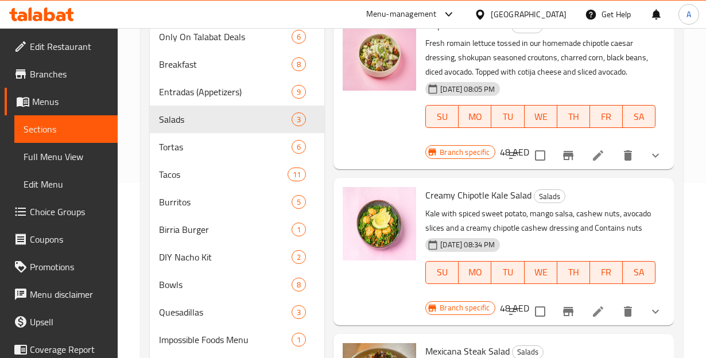
scroll to position [179, 0]
